Goal: Transaction & Acquisition: Book appointment/travel/reservation

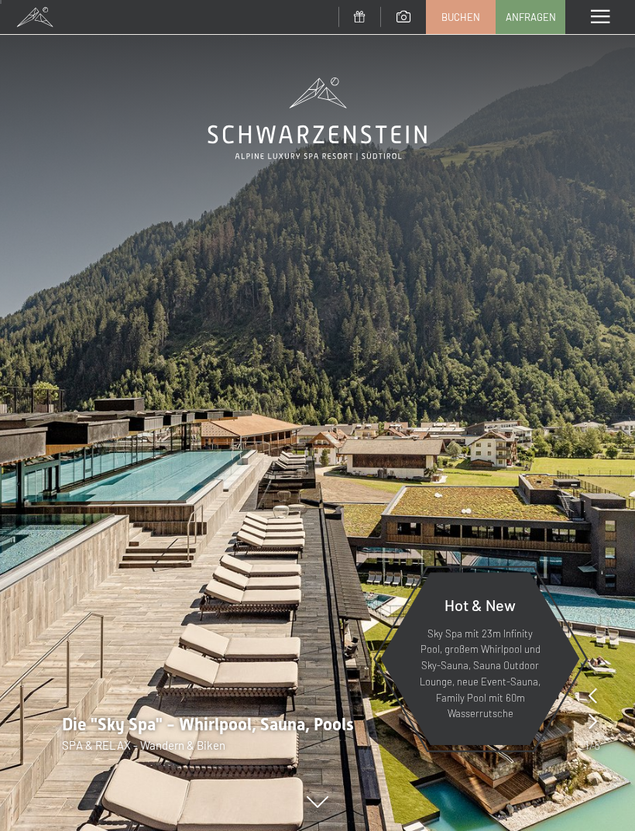
click at [605, 21] on span at bounding box center [600, 17] width 19 height 14
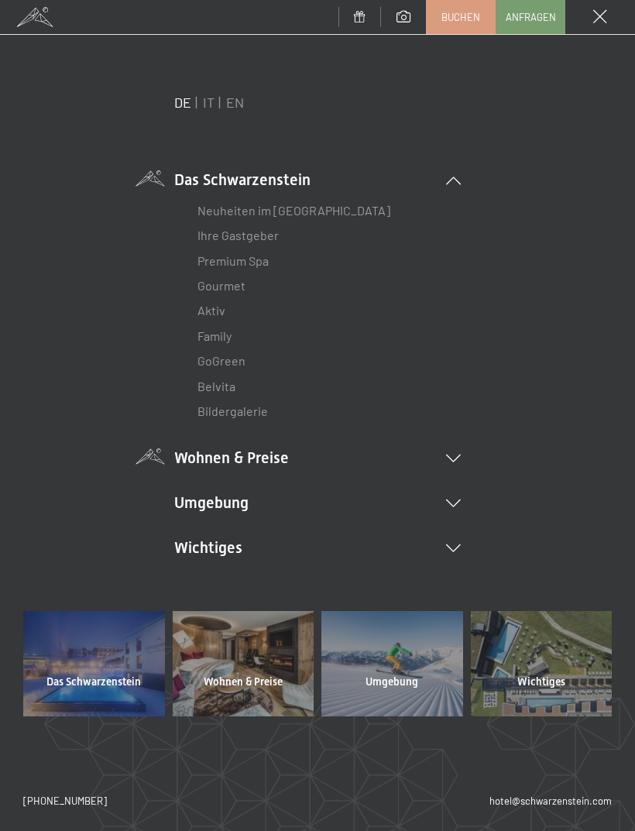
click at [287, 466] on li "Wohnen & Preise Inklusivleistungen Zimmer & Preise Liste Angebote Liste Familie…" at bounding box center [317, 458] width 287 height 22
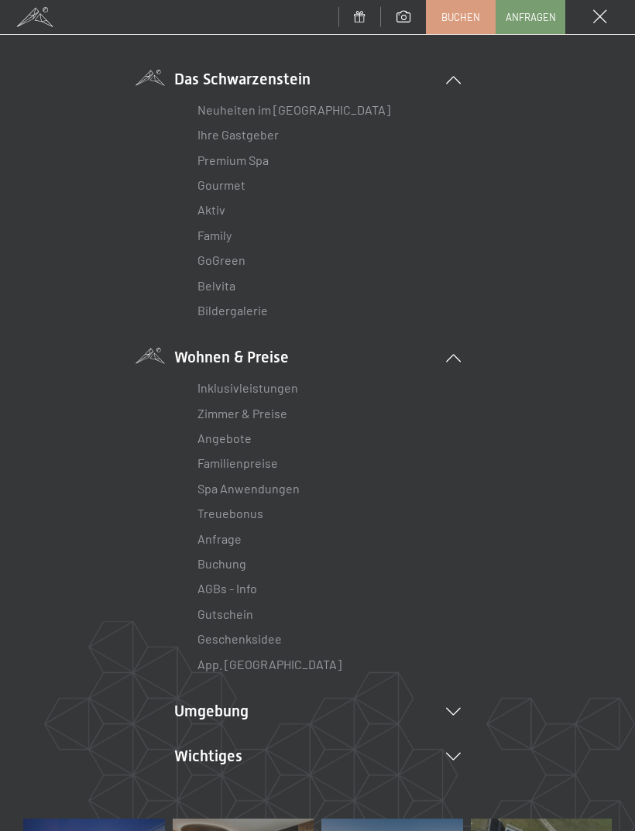
scroll to position [101, 0]
click at [235, 441] on link "Angebote" at bounding box center [225, 437] width 54 height 15
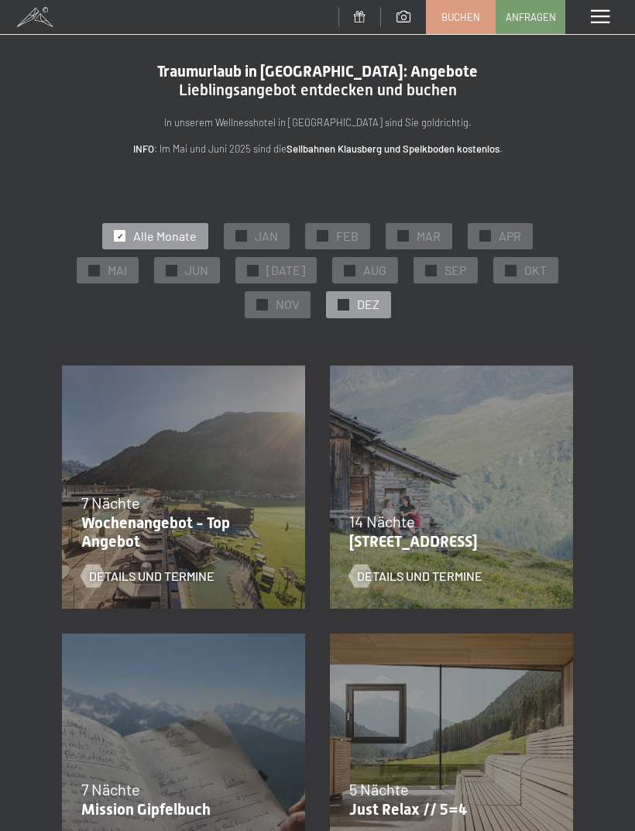
click at [362, 299] on span "DEZ" at bounding box center [368, 304] width 22 height 17
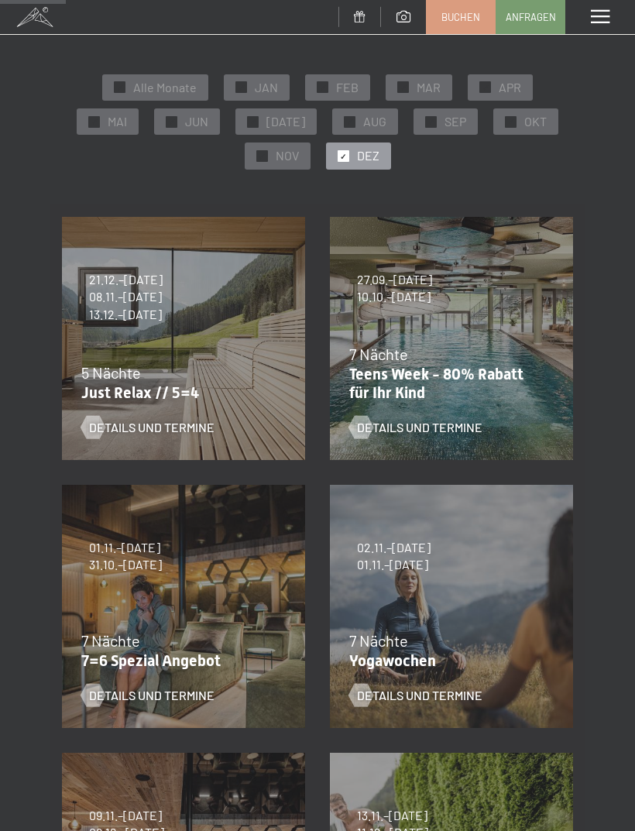
scroll to position [147, 0]
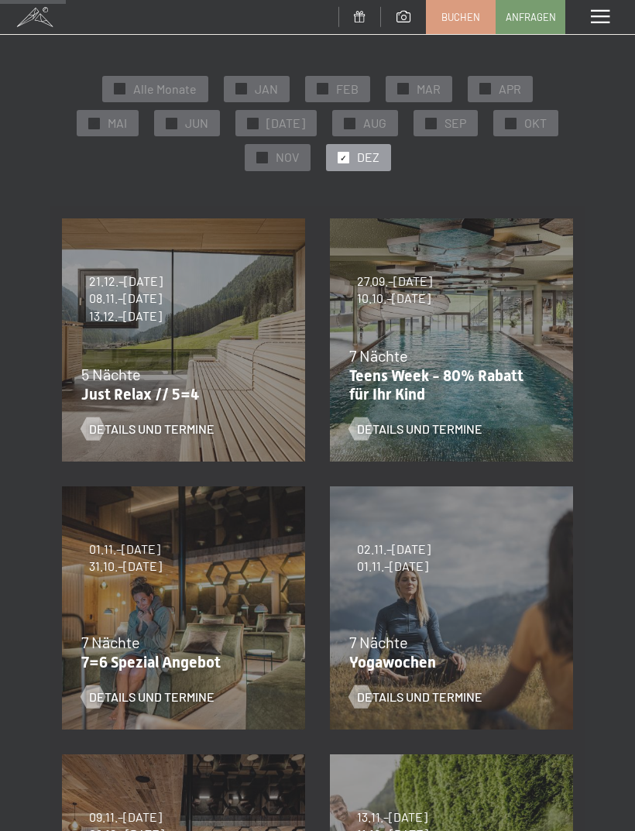
click at [235, 376] on div "5 Nächte" at bounding box center [179, 374] width 197 height 22
click at [176, 424] on span "Details und Termine" at bounding box center [167, 429] width 125 height 17
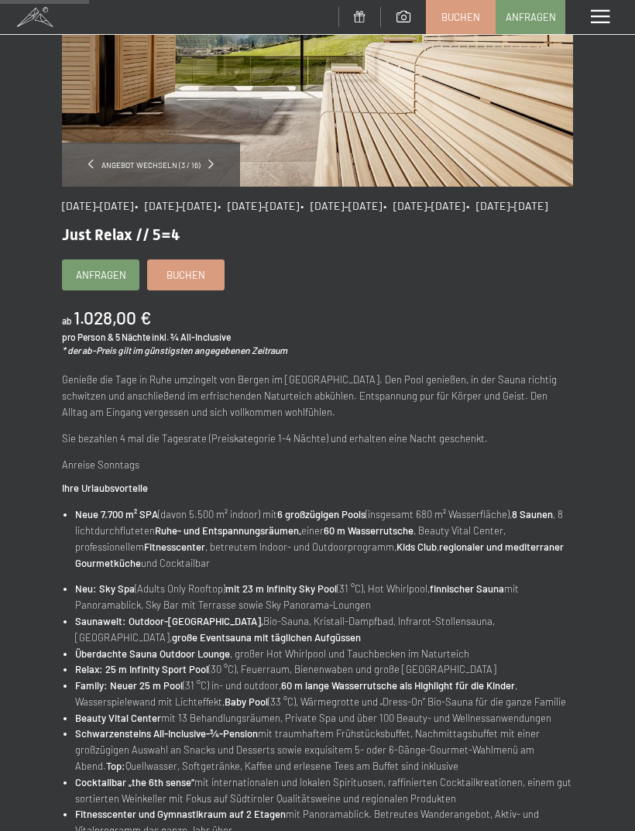
scroll to position [269, 0]
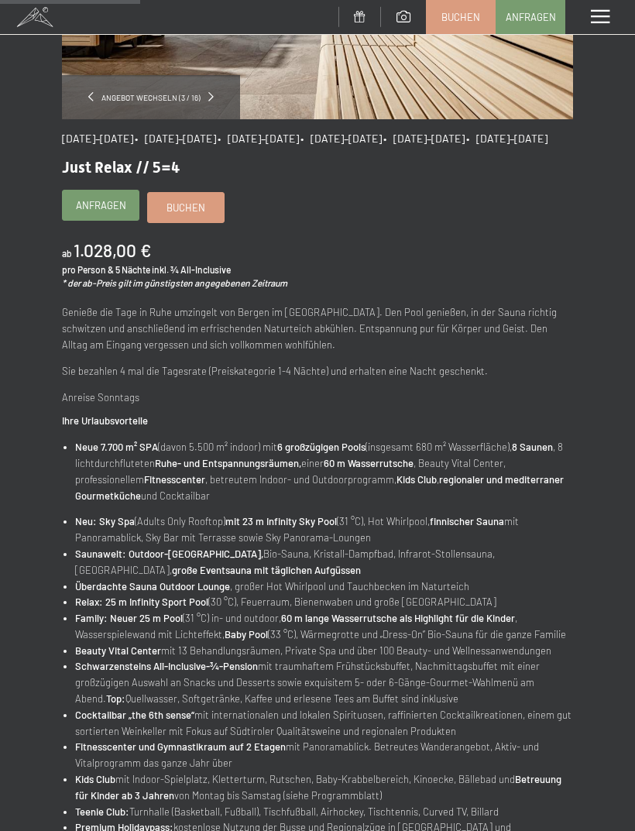
click at [110, 212] on span "Anfragen" at bounding box center [101, 205] width 50 height 14
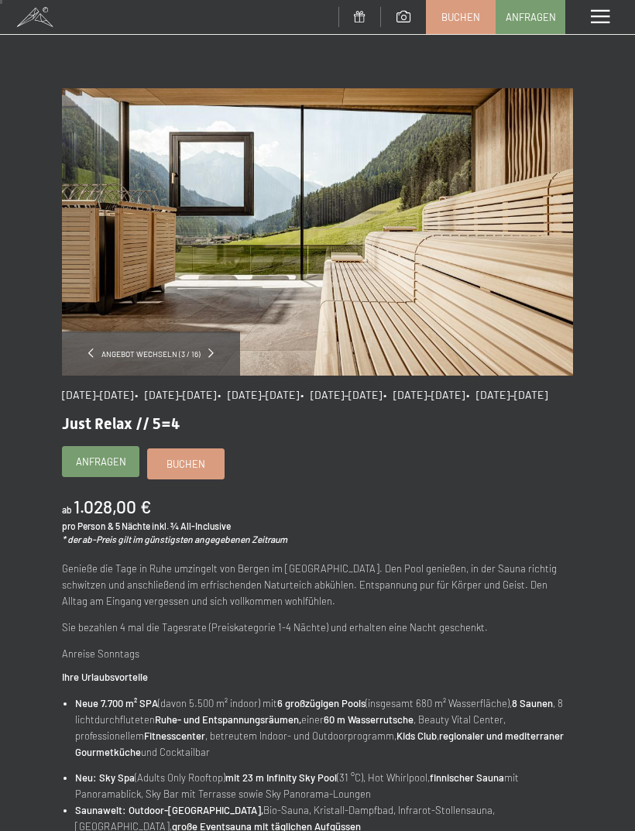
scroll to position [14, 0]
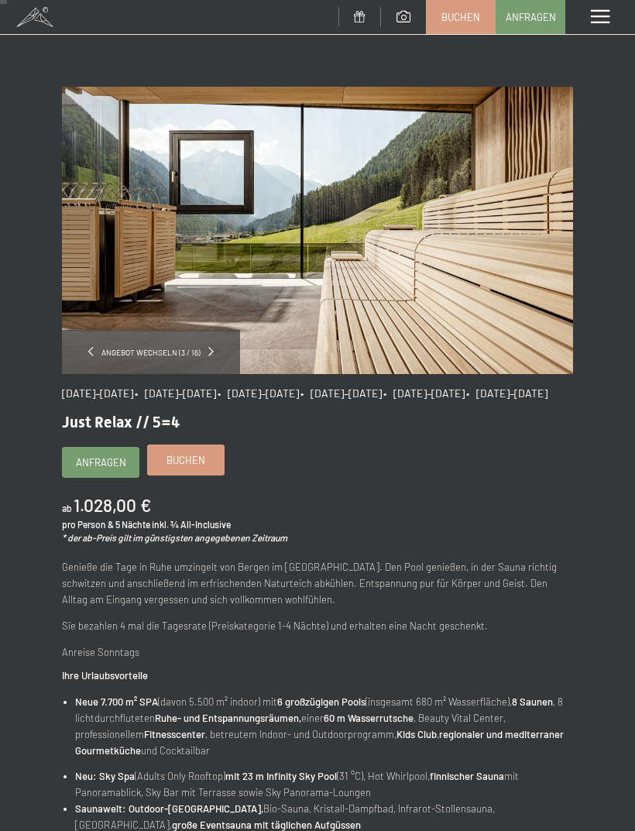
click at [204, 467] on span "Buchen" at bounding box center [186, 460] width 39 height 14
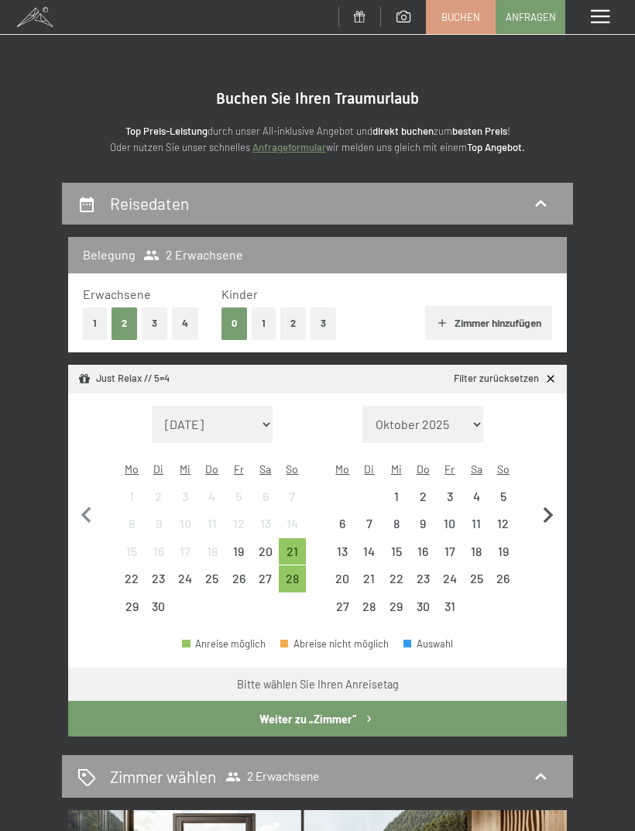
click at [549, 508] on icon "button" at bounding box center [549, 515] width 10 height 16
select select "2025-10-01"
select select "2025-11-01"
click at [554, 503] on icon "button" at bounding box center [548, 516] width 33 height 33
select select "2025-11-01"
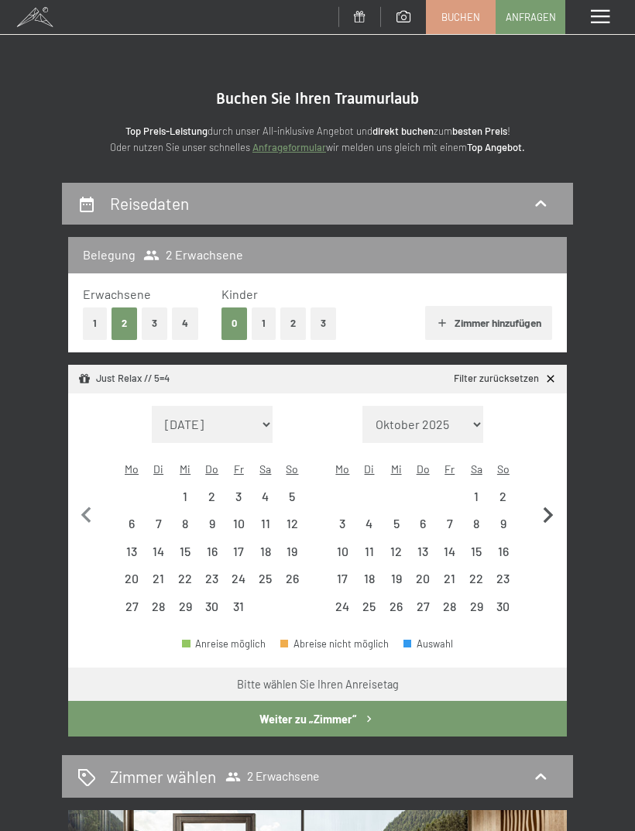
select select "2025-12-01"
select select "2025-11-01"
select select "2025-12-01"
click at [481, 490] on div "6" at bounding box center [477, 502] width 24 height 24
select select "[DATE]"
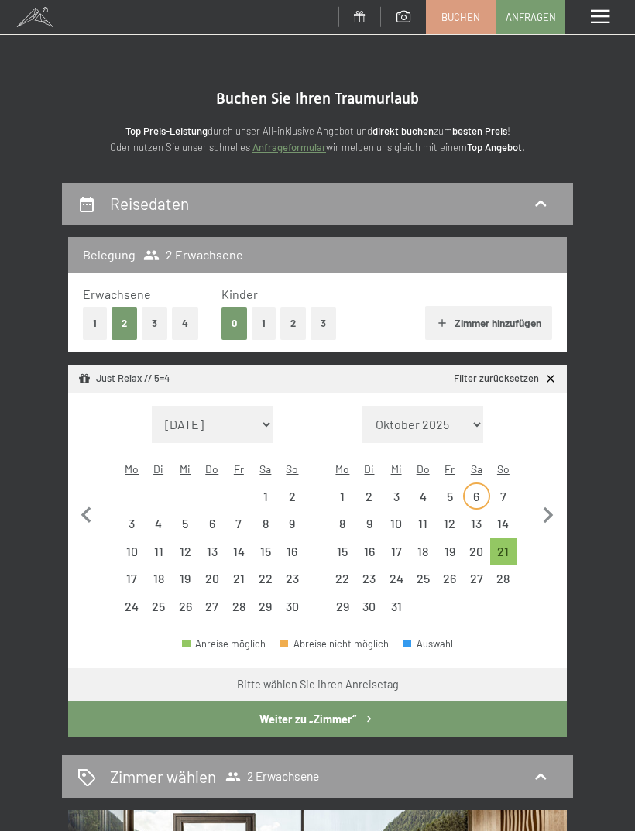
select select "[DATE]"
click at [428, 517] on div "11" at bounding box center [423, 529] width 24 height 24
select select "[DATE]"
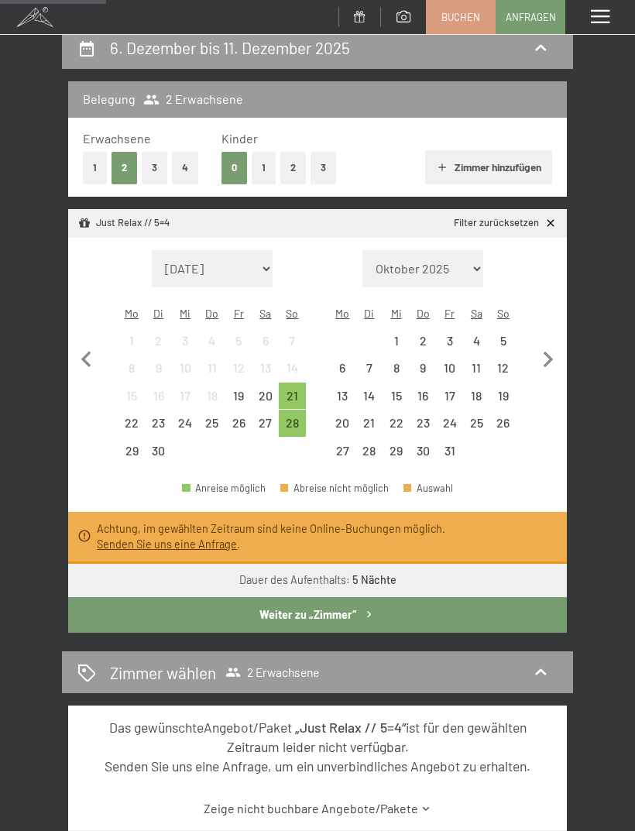
scroll to position [211, 0]
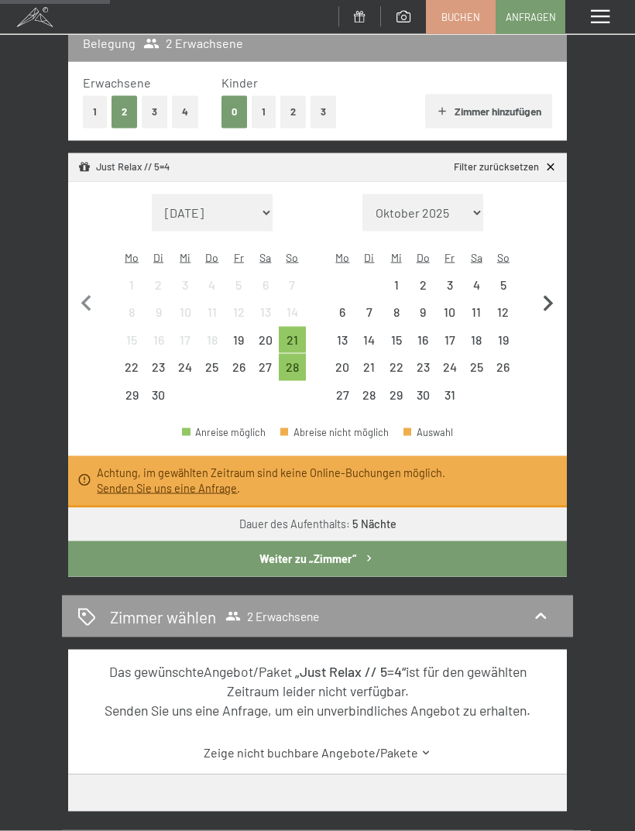
click at [546, 294] on icon "button" at bounding box center [548, 304] width 33 height 33
select select "[DATE]"
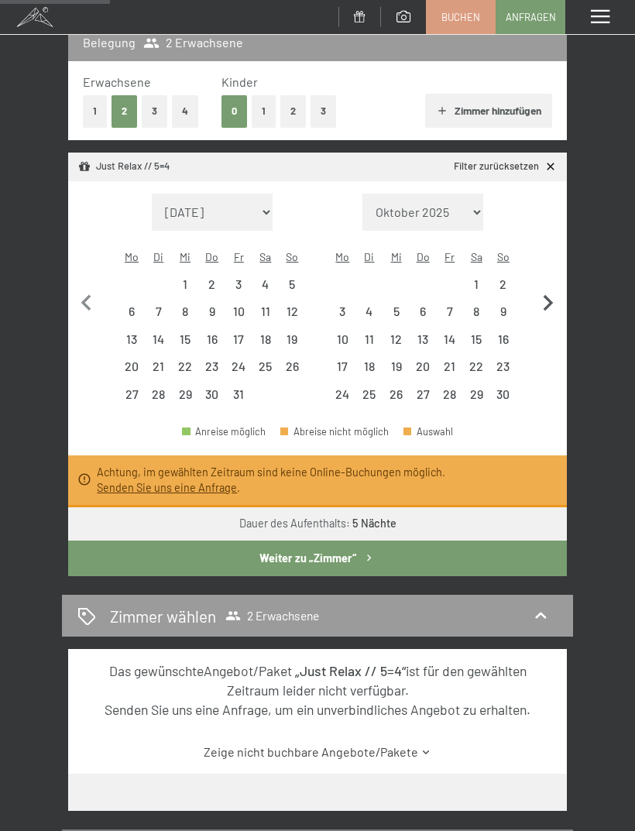
click at [548, 295] on icon "button" at bounding box center [549, 303] width 10 height 16
select select "[DATE]"
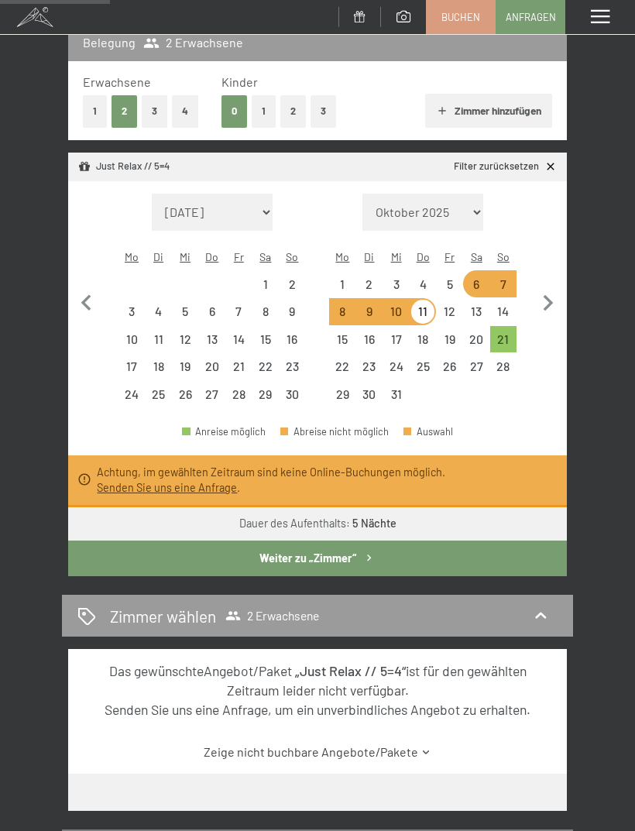
click at [472, 278] on div "6" at bounding box center [477, 290] width 24 height 24
select select "[DATE]"
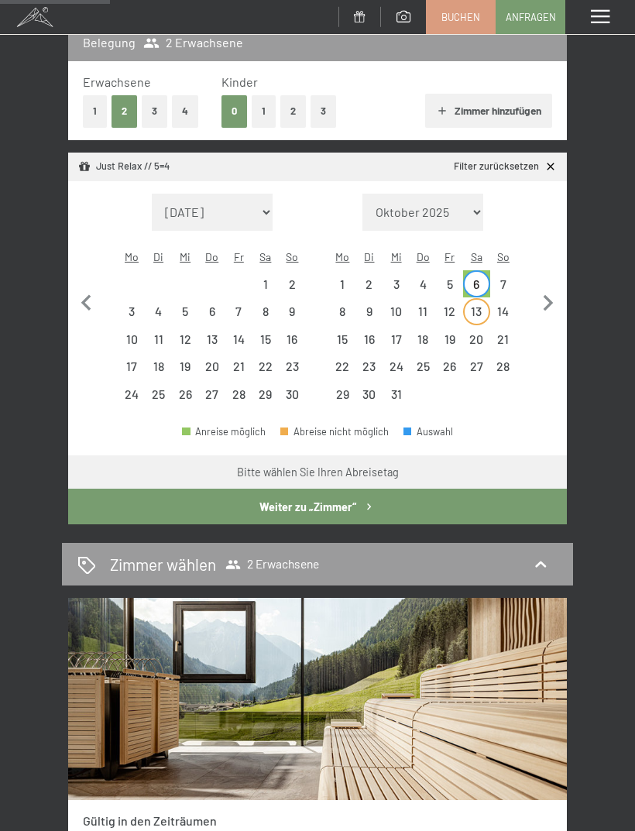
click at [478, 305] on div "13" at bounding box center [477, 317] width 24 height 24
select select "[DATE]"
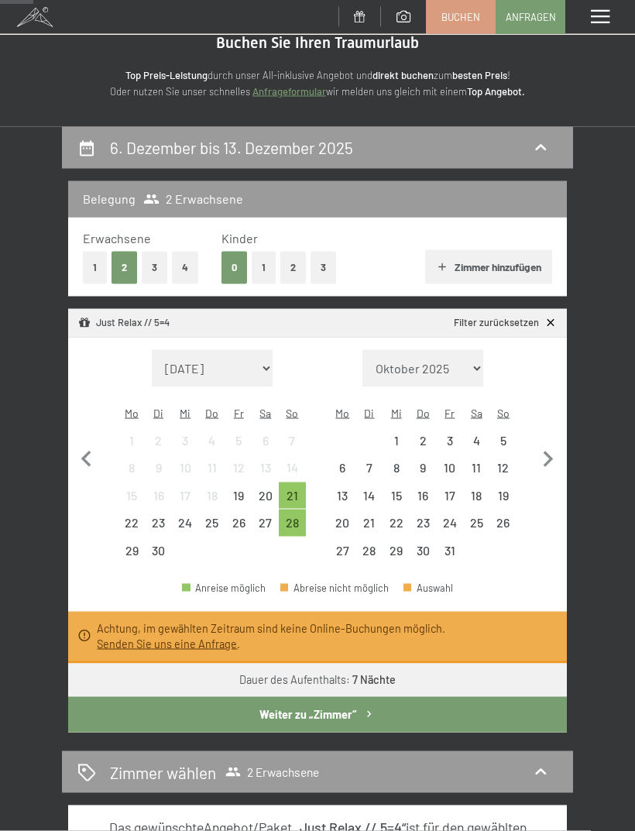
scroll to position [0, 0]
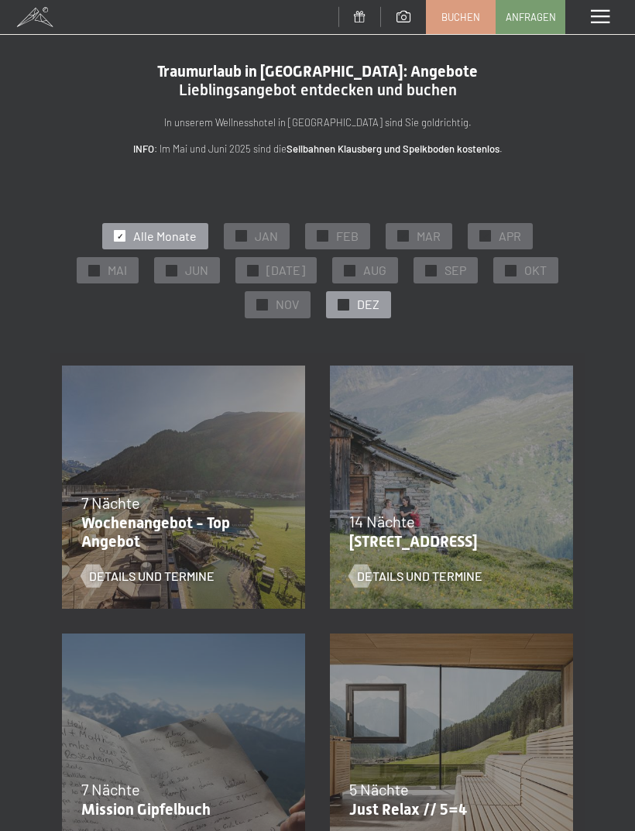
click at [379, 305] on span "DEZ" at bounding box center [368, 304] width 22 height 17
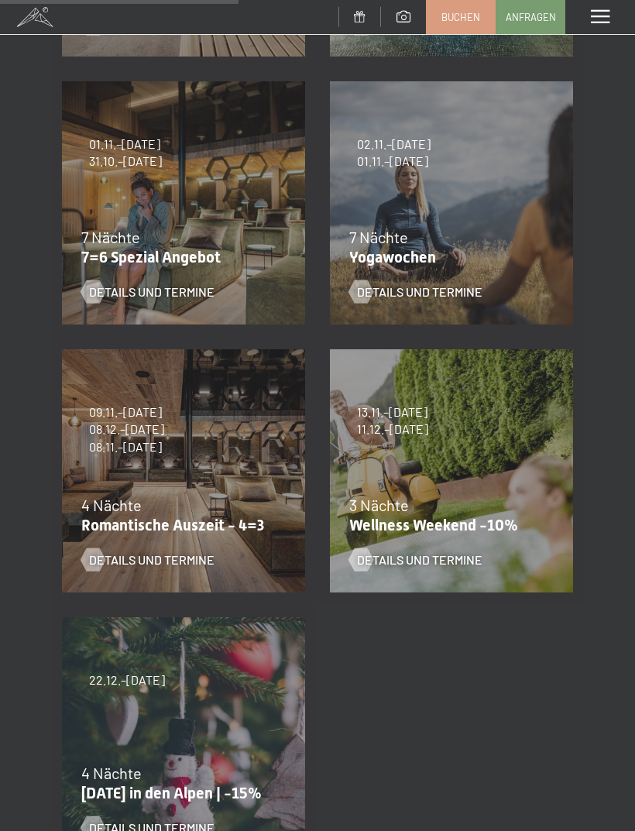
scroll to position [527, 0]
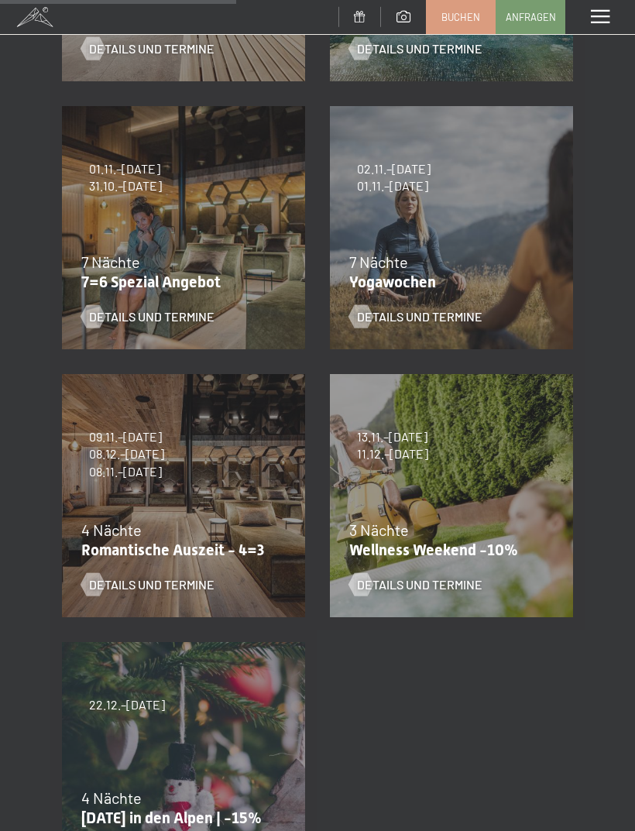
click at [124, 163] on span "01.11.–21.12.2025" at bounding box center [125, 168] width 73 height 17
click at [204, 321] on span "Details und Termine" at bounding box center [167, 316] width 125 height 17
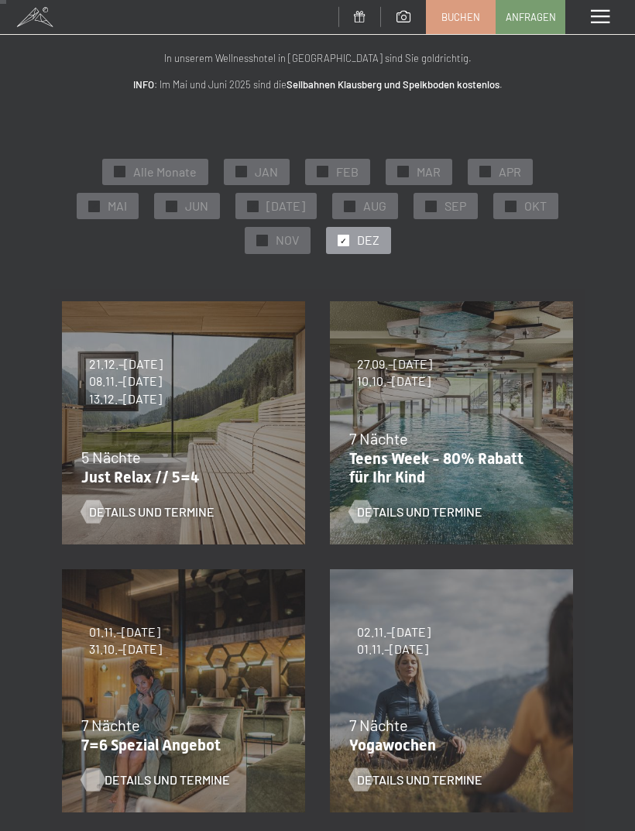
scroll to position [0, 0]
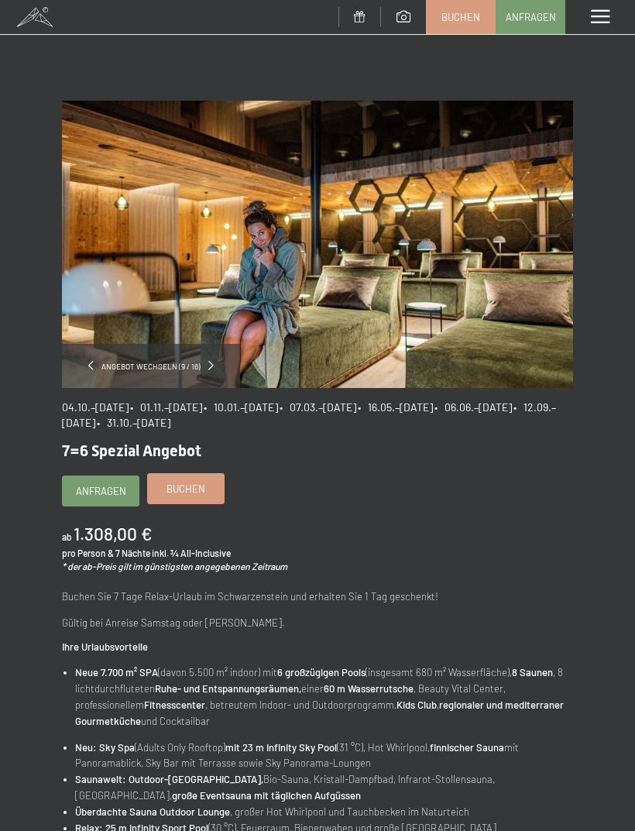
click at [201, 493] on span "Buchen" at bounding box center [186, 489] width 39 height 14
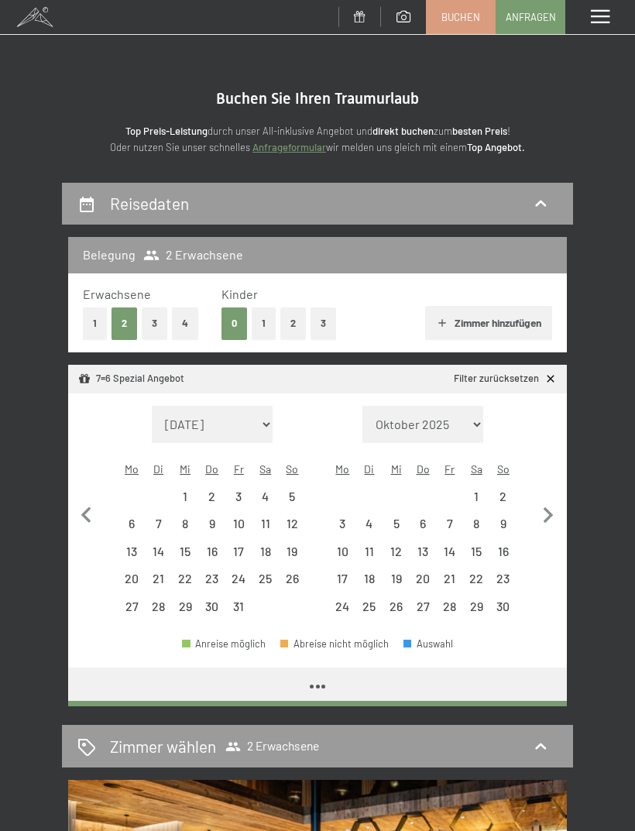
select select "[DATE]"
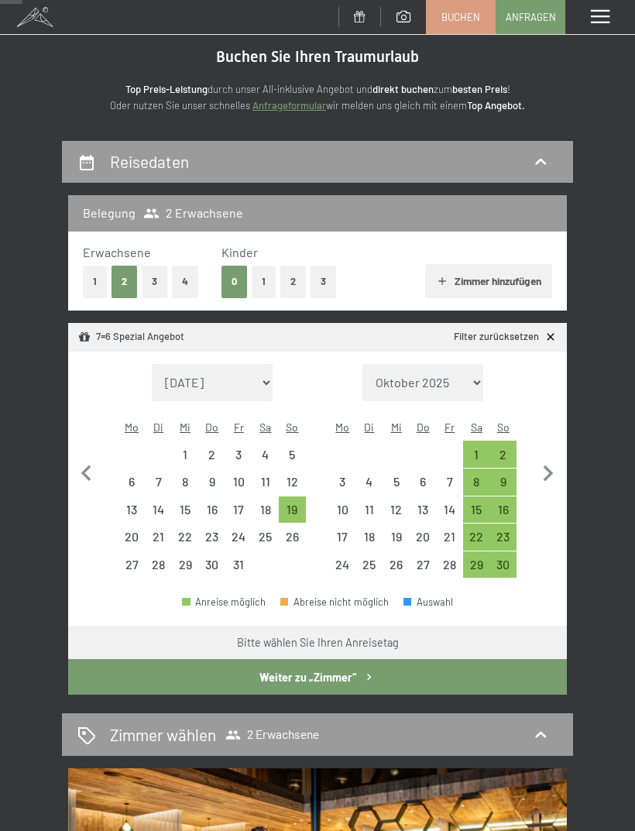
scroll to position [60, 0]
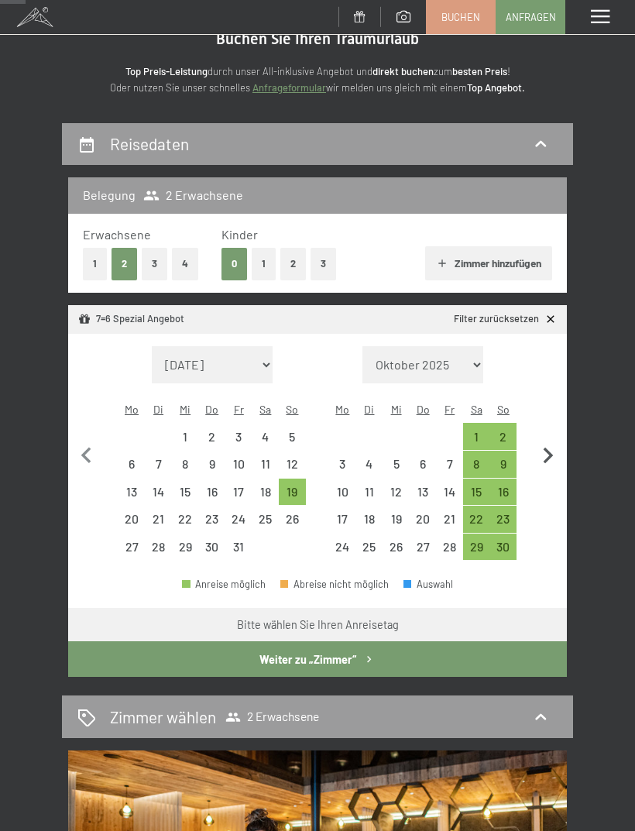
click at [540, 447] on icon "button" at bounding box center [548, 456] width 33 height 33
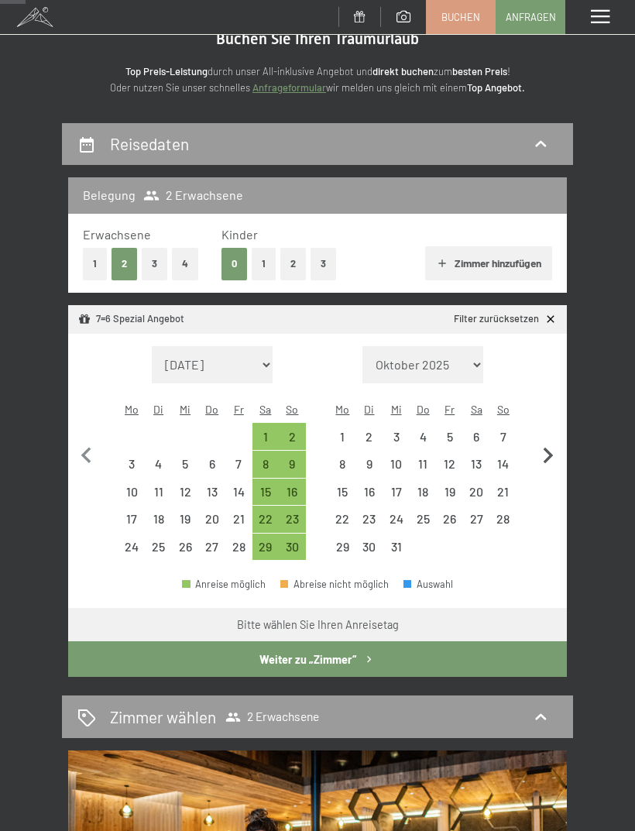
select select "[DATE]"
click at [545, 448] on icon "button" at bounding box center [548, 456] width 33 height 33
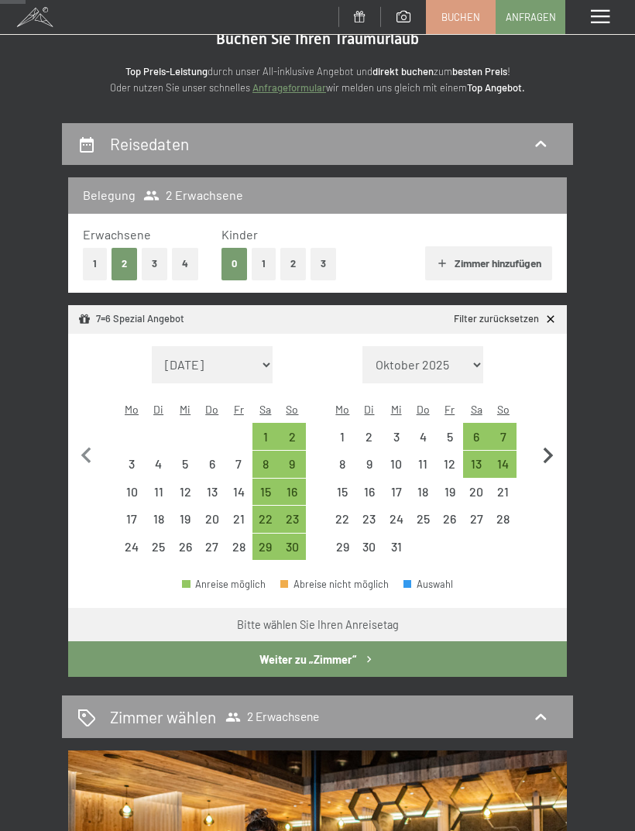
select select "[DATE]"
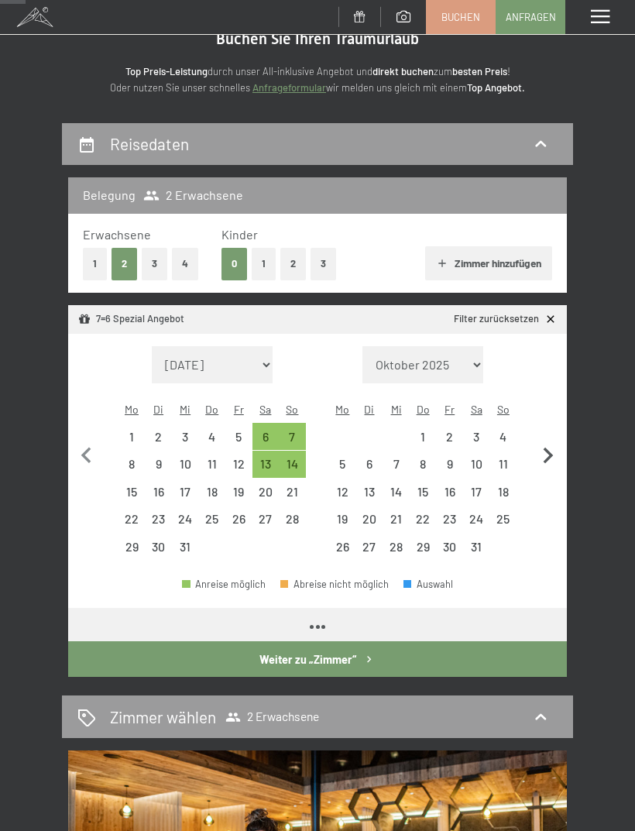
select select "[DATE]"
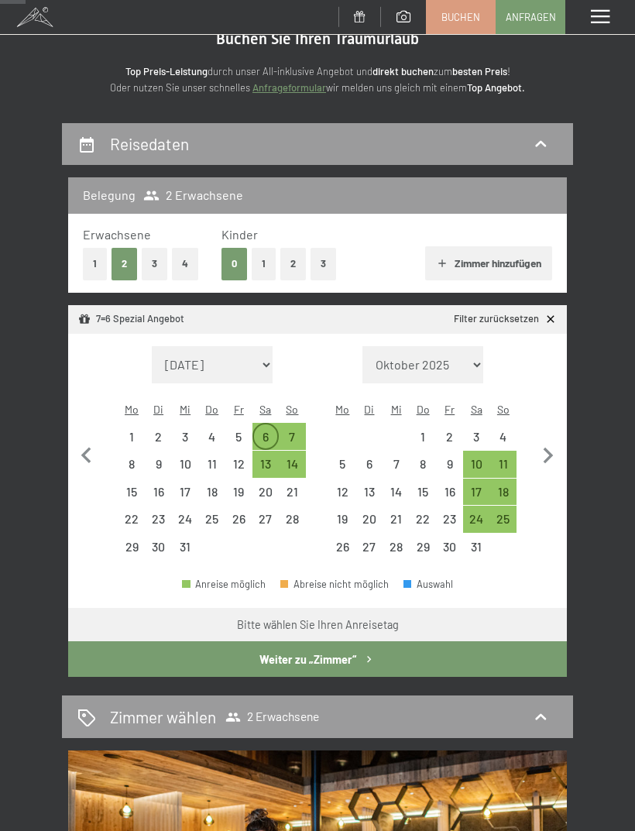
click at [258, 431] on div "6" at bounding box center [266, 443] width 24 height 24
select select "[DATE]"
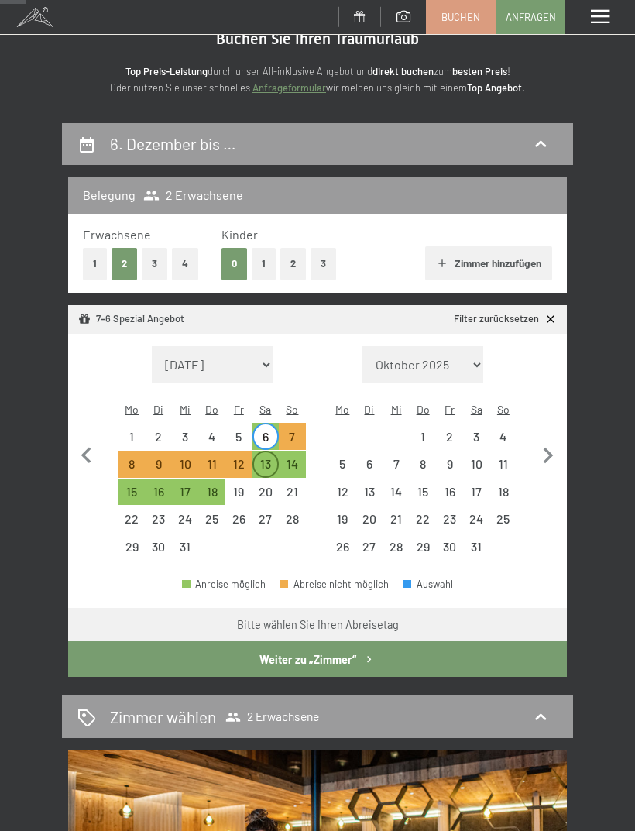
click at [268, 458] on div "13" at bounding box center [266, 470] width 24 height 24
select select "[DATE]"
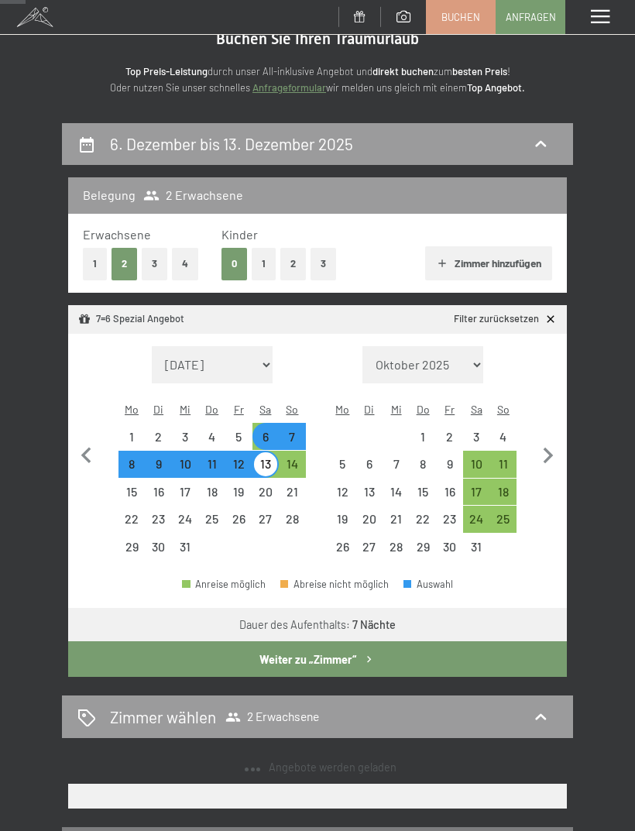
select select "[DATE]"
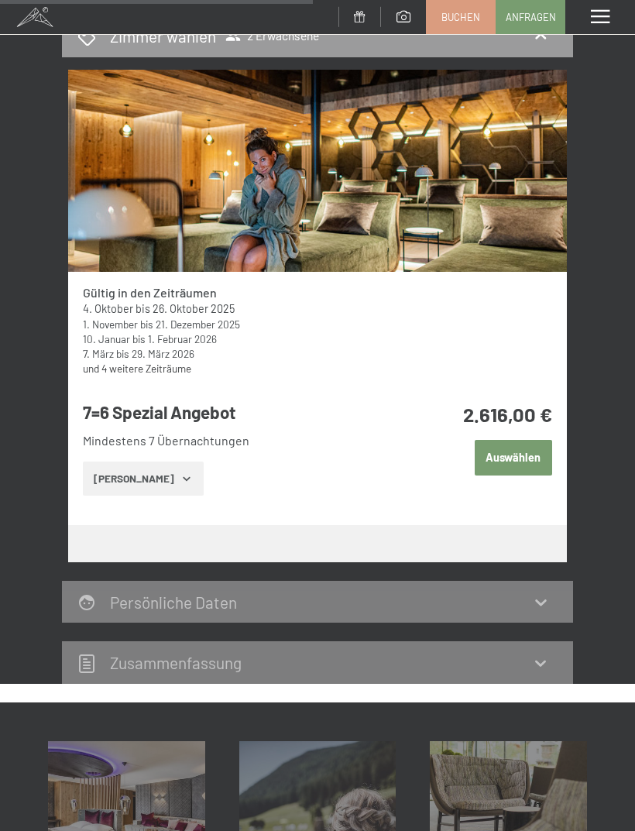
scroll to position [741, 0]
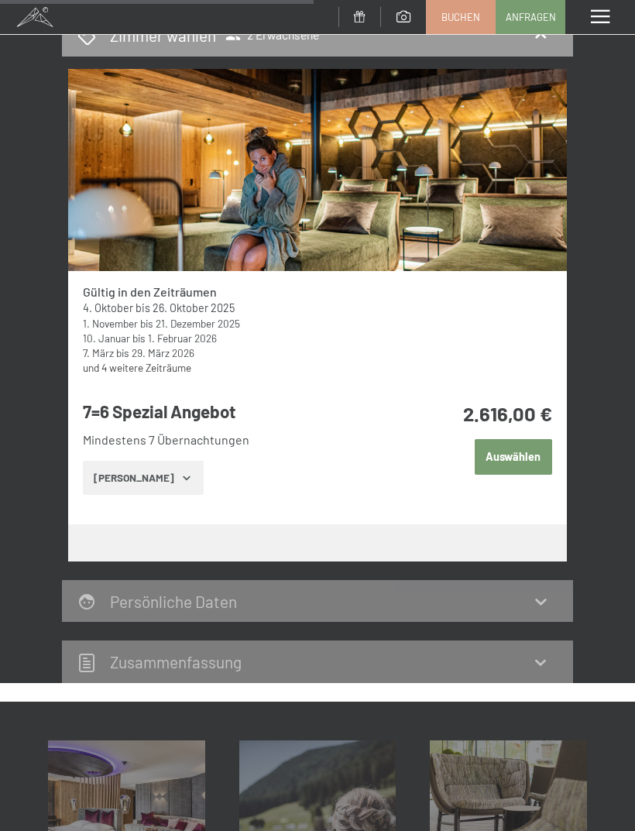
click at [180, 472] on icon "button" at bounding box center [186, 478] width 12 height 12
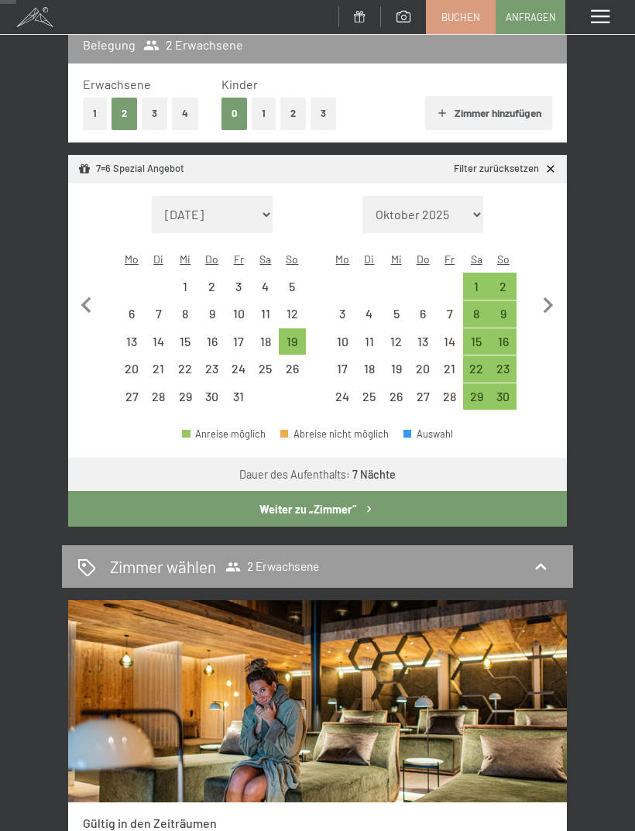
scroll to position [169, 0]
